Goal: Navigation & Orientation: Find specific page/section

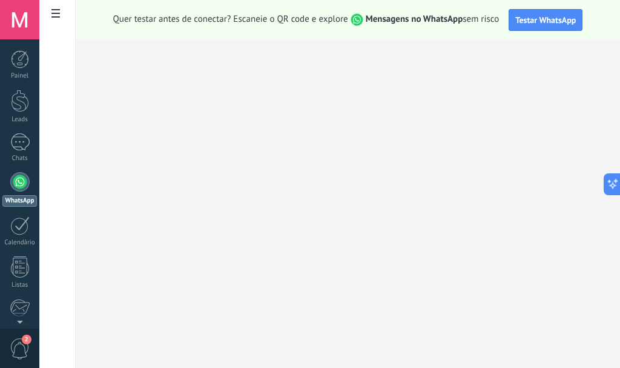
click at [19, 180] on div at bounding box center [19, 181] width 19 height 19
